Goal: Information Seeking & Learning: Learn about a topic

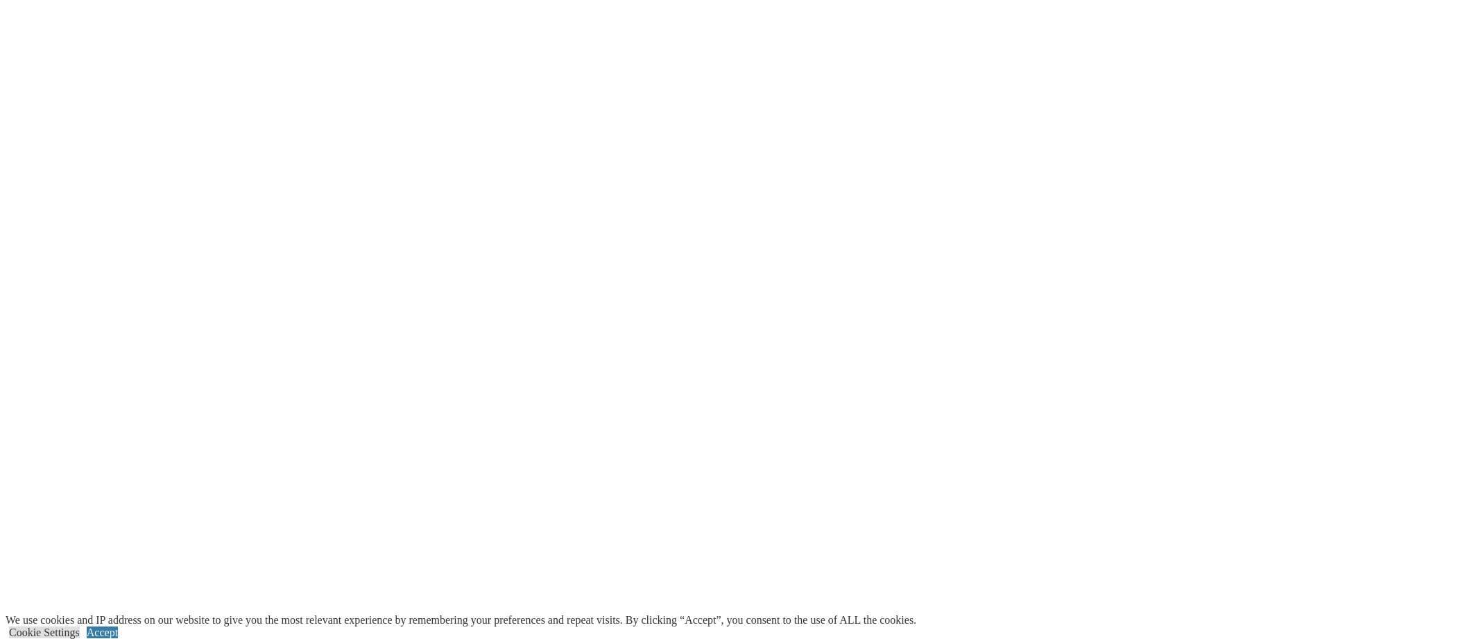
scroll to position [2977, 0]
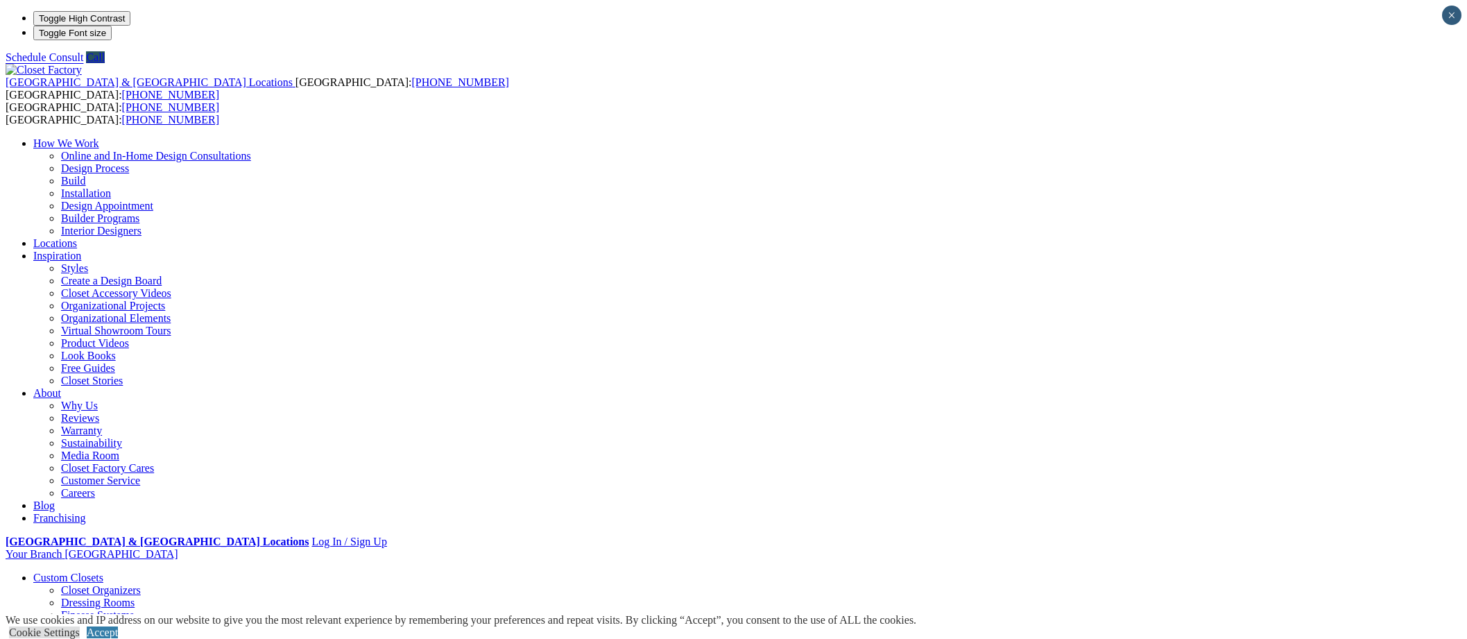
click at [119, 634] on link "Shoe Closets" at bounding box center [90, 640] width 58 height 12
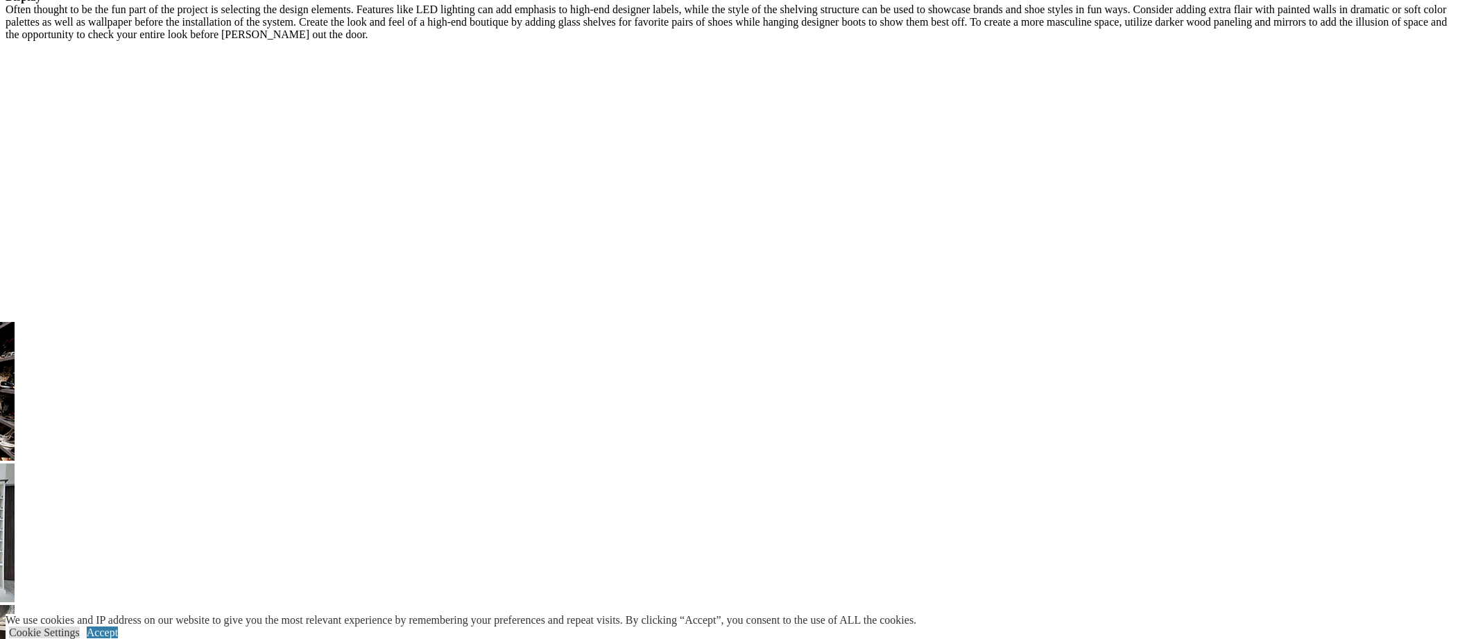
scroll to position [2171, 0]
